Goal: Transaction & Acquisition: Subscribe to service/newsletter

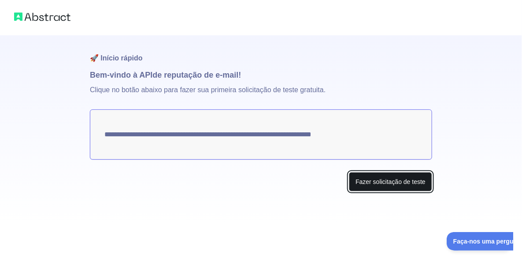
click at [410, 187] on button "Fazer solicitação de teste" at bounding box center [390, 182] width 83 height 20
click at [376, 180] on font "Fazer solicitação de teste" at bounding box center [390, 181] width 70 height 7
